Goal: Information Seeking & Learning: Check status

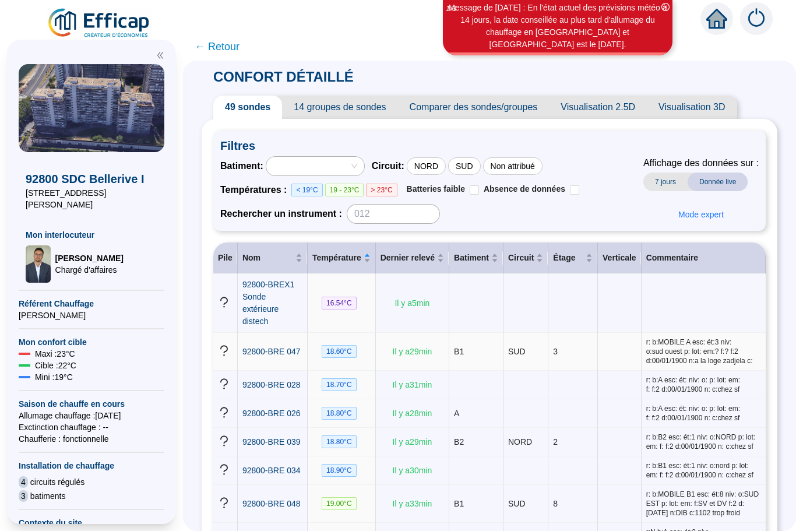
scroll to position [13, 0]
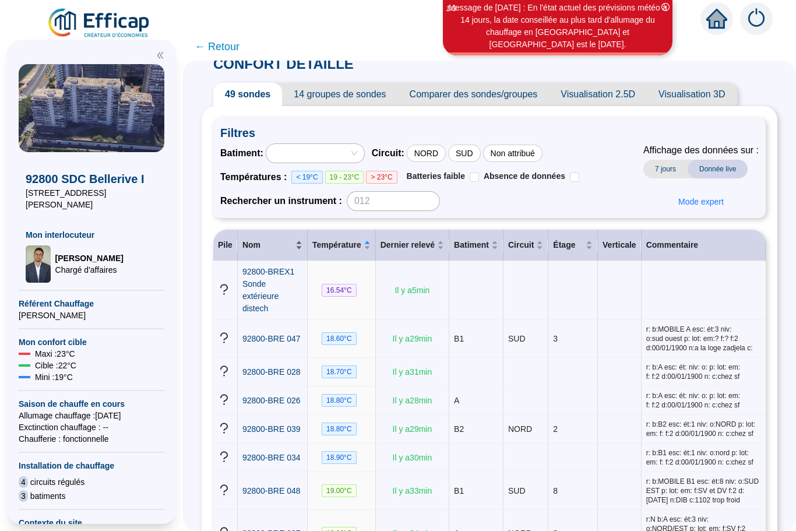
click at [290, 245] on span "Nom" at bounding box center [267, 245] width 51 height 12
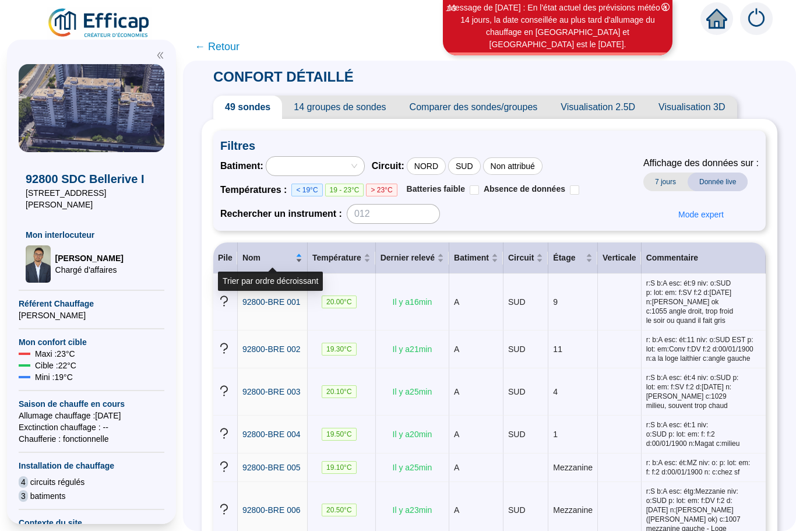
scroll to position [0, 0]
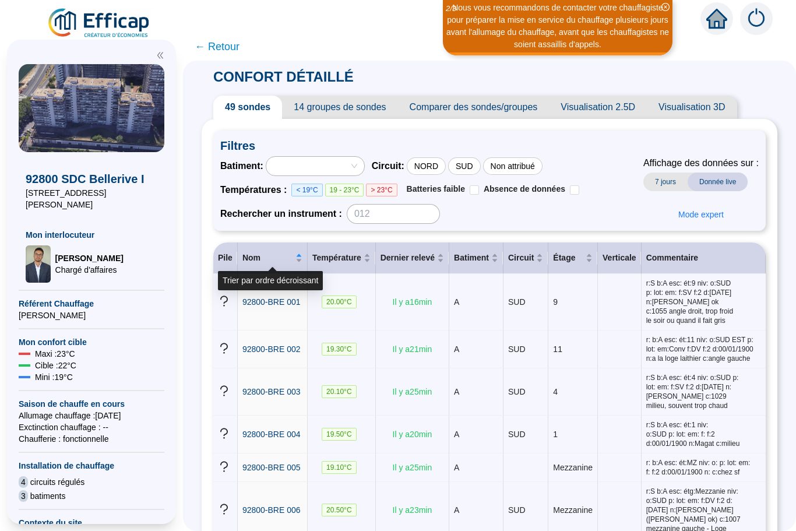
click at [606, 113] on span "Visualisation 2.5D" at bounding box center [598, 107] width 98 height 23
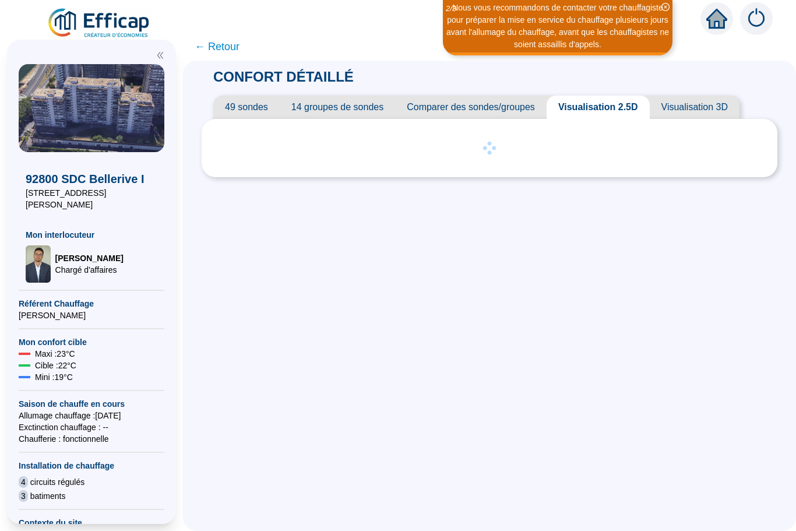
click at [695, 108] on span "Visualisation 3D" at bounding box center [695, 107] width 90 height 23
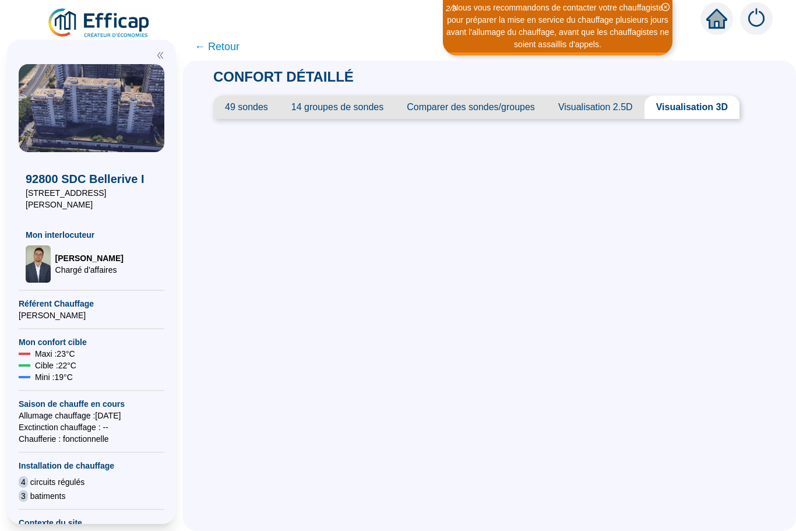
click at [686, 116] on span "Visualisation 3D" at bounding box center [691, 107] width 95 height 23
click at [591, 114] on span "Visualisation 2.5D" at bounding box center [596, 107] width 98 height 23
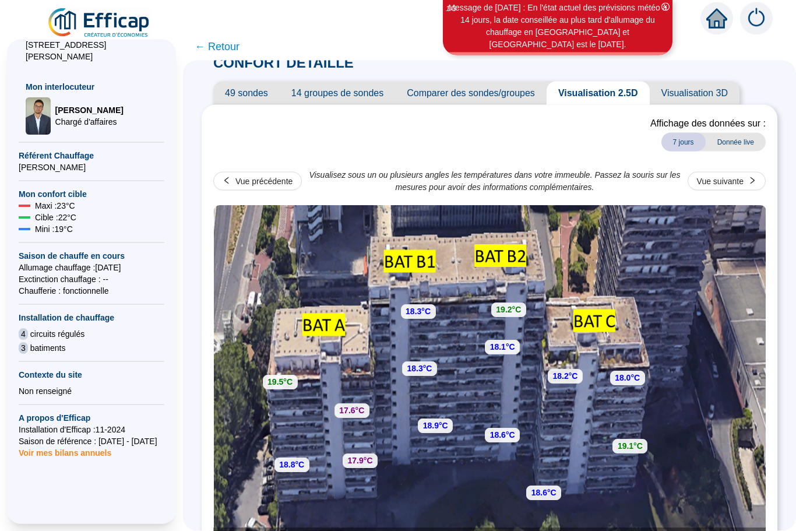
scroll to position [36, 0]
click at [241, 175] on div "Vue précédente" at bounding box center [263, 181] width 57 height 12
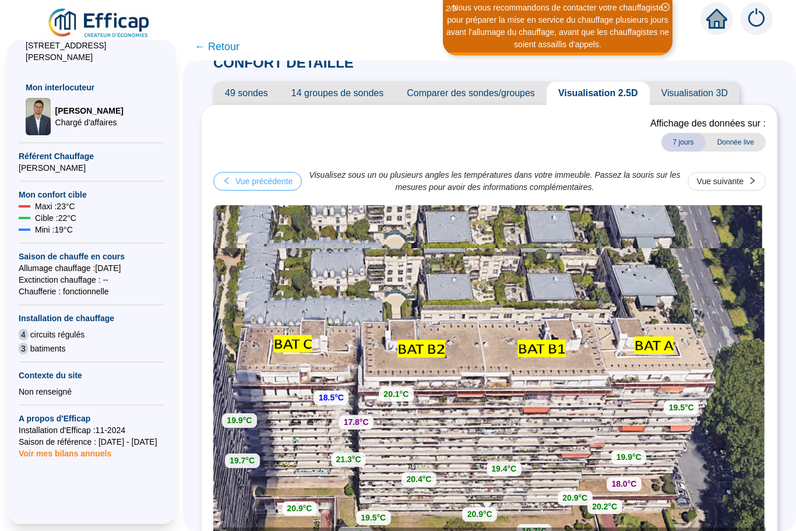
scroll to position [38, 0]
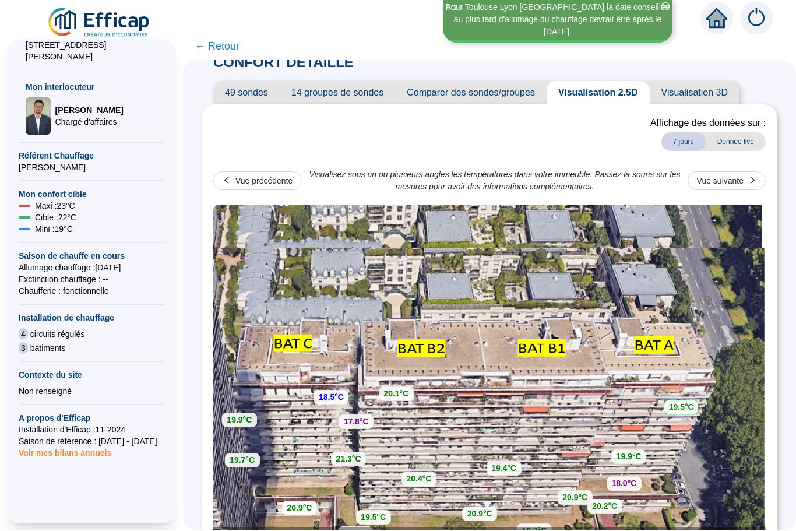
click at [682, 403] on strong "19.5°C" at bounding box center [681, 407] width 25 height 9
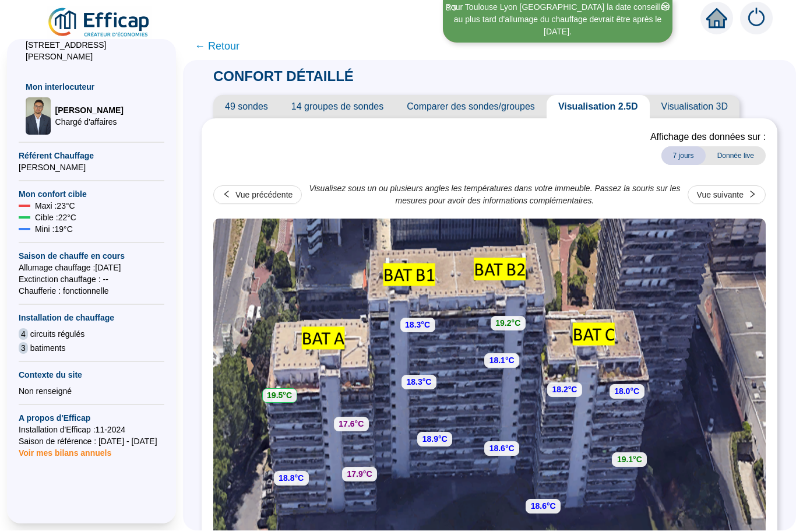
click at [277, 391] on strong "19.5°C" at bounding box center [279, 395] width 25 height 9
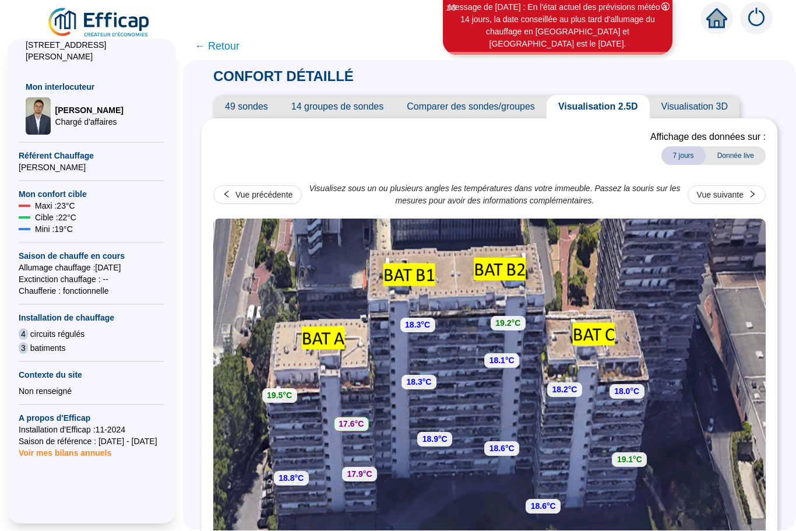
click at [349, 420] on strong "17.6°C" at bounding box center [351, 424] width 25 height 9
click at [283, 391] on strong "19.5°C" at bounding box center [279, 395] width 25 height 9
click at [350, 420] on strong "17.6°C" at bounding box center [351, 424] width 25 height 9
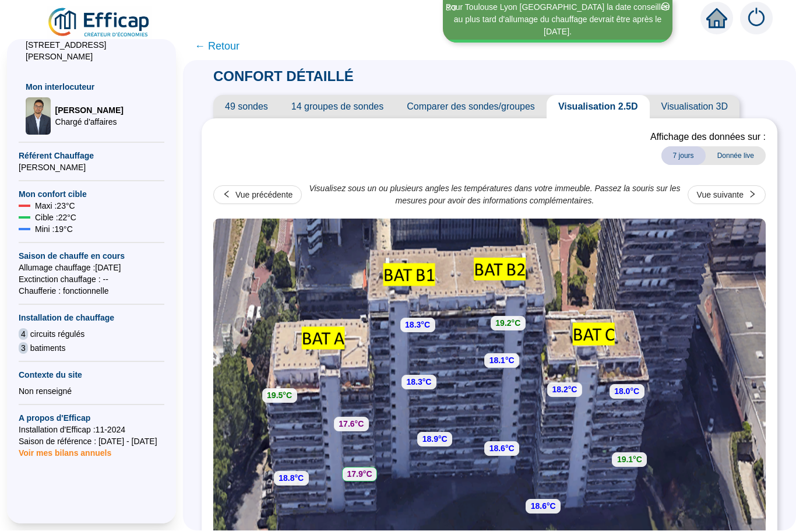
click at [360, 470] on strong "17.9°C" at bounding box center [359, 474] width 25 height 9
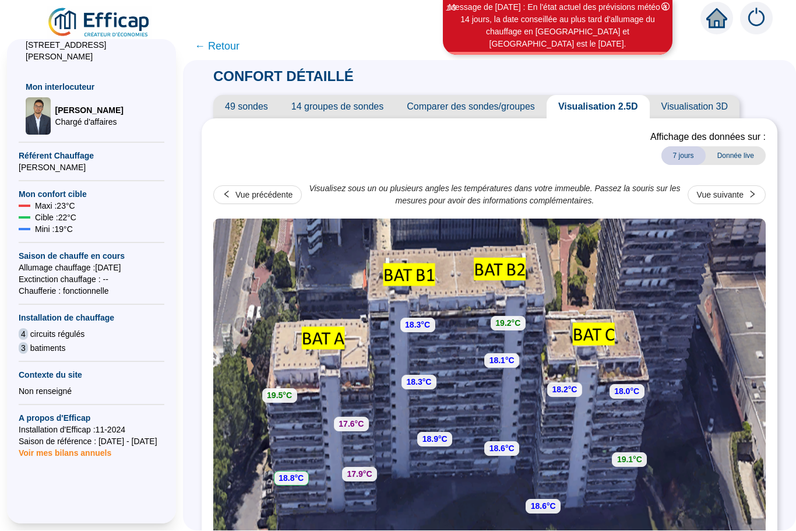
click at [285, 474] on strong "18.8°C" at bounding box center [291, 478] width 25 height 9
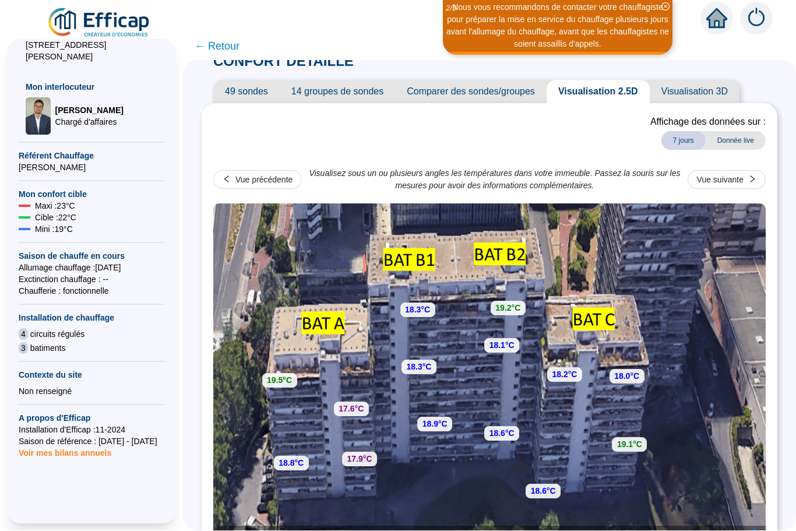
scroll to position [14, 0]
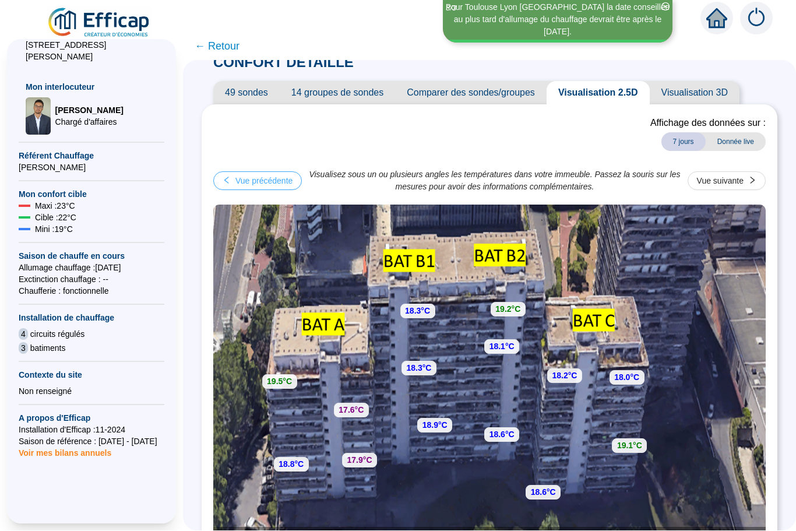
click at [249, 175] on div "Vue précédente" at bounding box center [263, 181] width 57 height 12
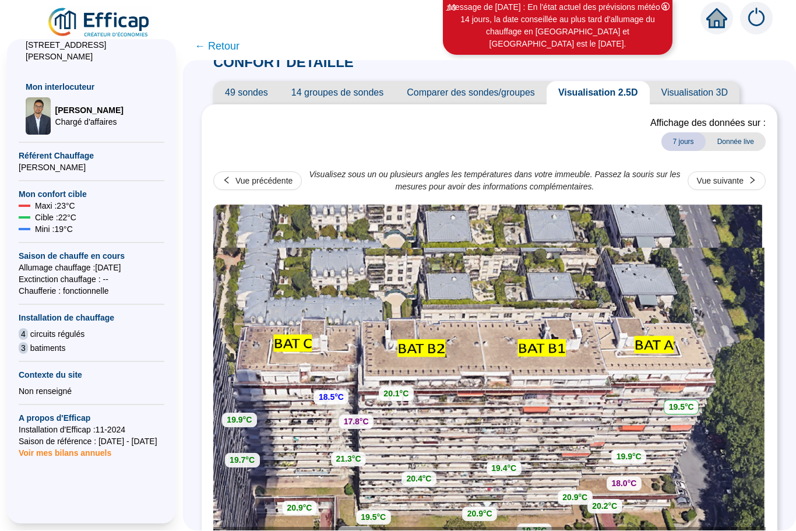
click at [687, 403] on strong "19.5°C" at bounding box center [681, 407] width 25 height 9
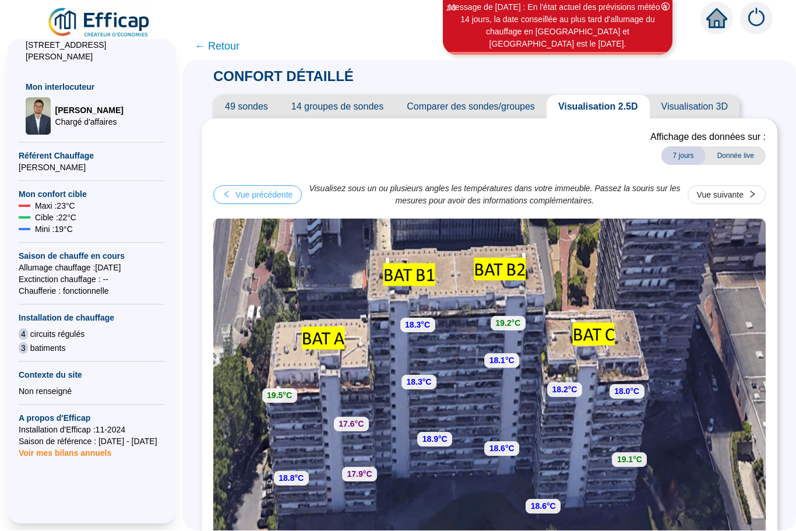
click at [251, 189] on div "Vue précédente" at bounding box center [263, 195] width 57 height 12
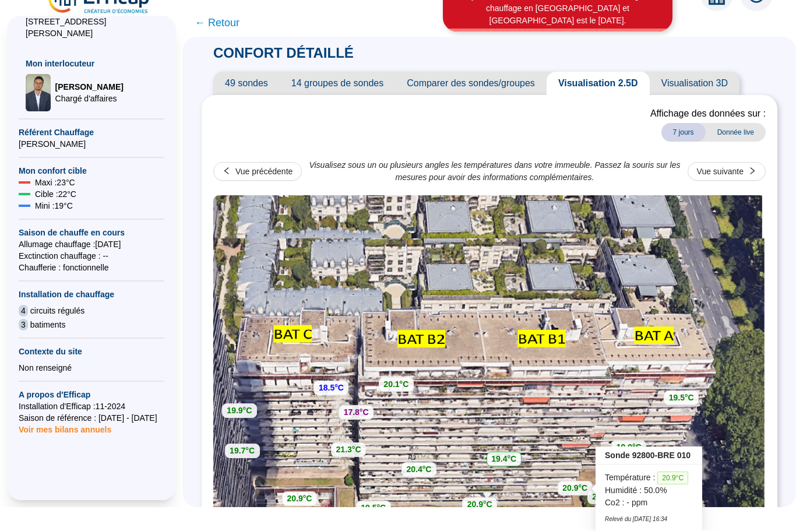
click at [505, 455] on strong "19.4°C" at bounding box center [503, 459] width 25 height 9
